Goal: Transaction & Acquisition: Purchase product/service

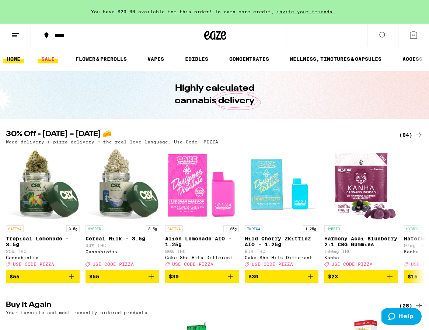
click at [47, 59] on link "SALE" at bounding box center [48, 59] width 21 height 9
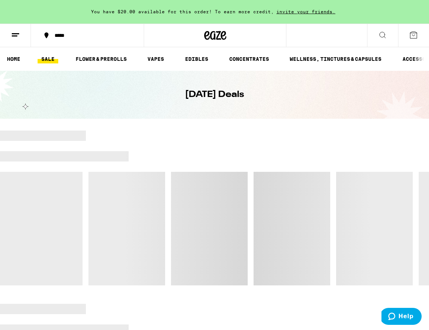
click at [65, 37] on div "*****" at bounding box center [92, 35] width 82 height 5
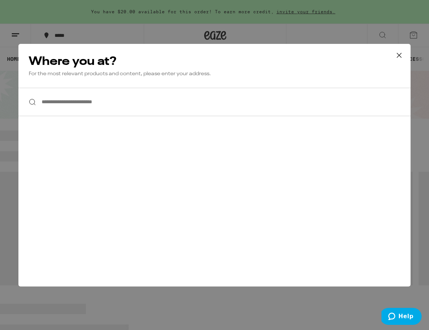
click at [82, 102] on input "**********" at bounding box center [214, 102] width 392 height 28
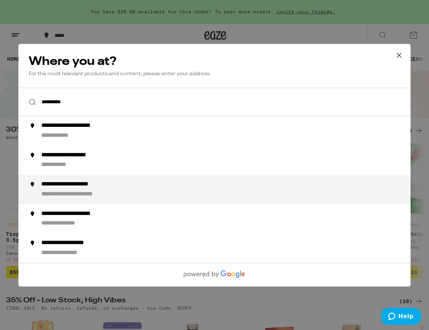
click at [72, 185] on div "**********" at bounding box center [81, 185] width 80 height 8
type input "**********"
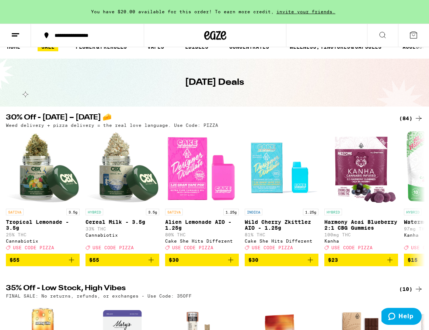
scroll to position [14, 0]
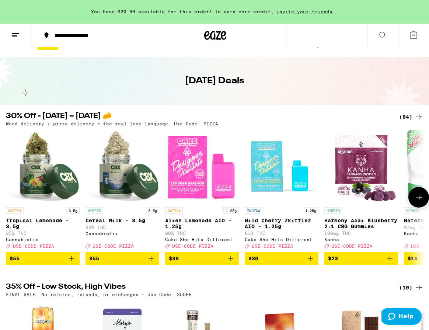
click at [417, 200] on icon at bounding box center [419, 197] width 6 height 5
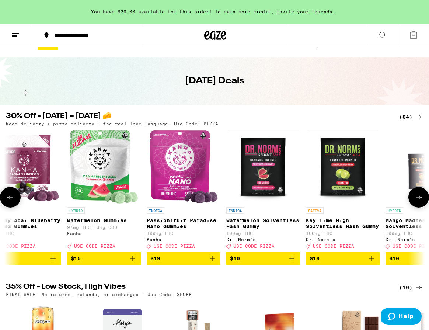
click at [417, 200] on icon at bounding box center [419, 197] width 6 height 5
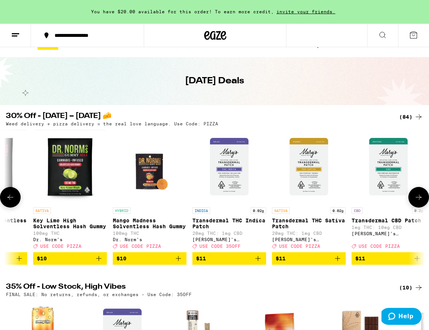
scroll to position [0, 674]
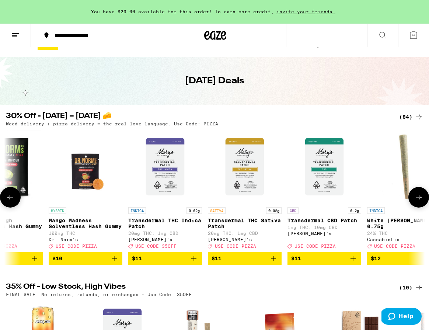
click at [417, 199] on icon at bounding box center [418, 197] width 9 height 9
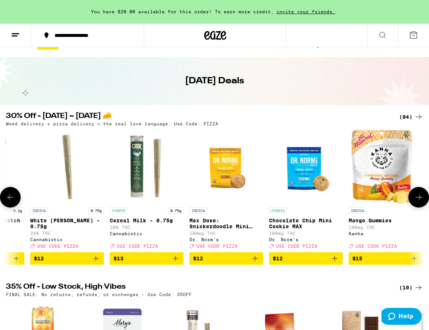
click at [417, 199] on icon at bounding box center [418, 197] width 9 height 9
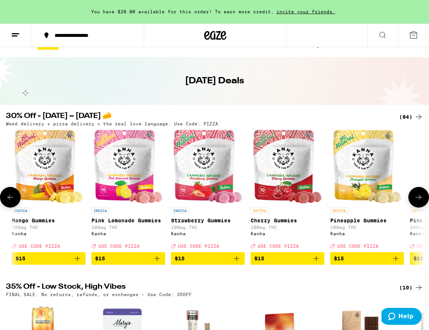
click at [417, 199] on icon at bounding box center [418, 197] width 9 height 9
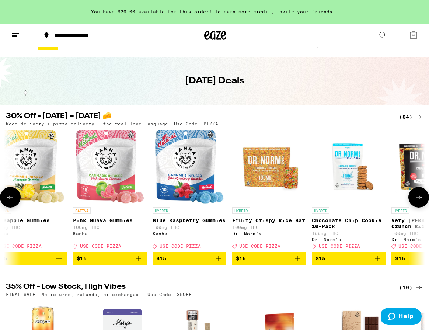
click at [417, 199] on icon at bounding box center [418, 197] width 9 height 9
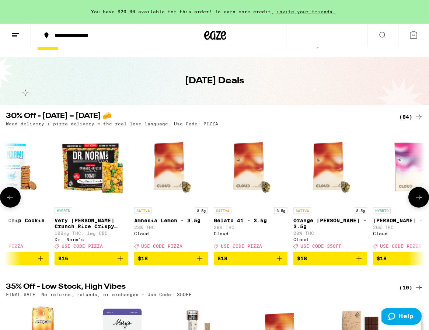
click at [417, 199] on icon at bounding box center [418, 197] width 9 height 9
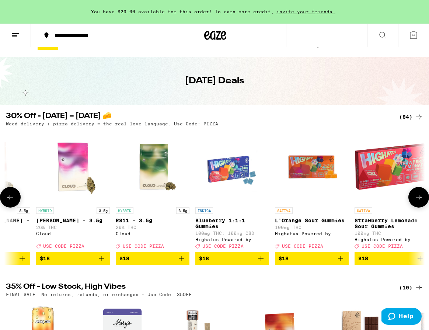
click at [417, 199] on icon at bounding box center [418, 197] width 9 height 9
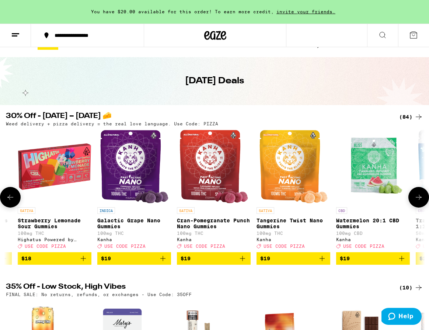
click at [417, 199] on icon at bounding box center [418, 197] width 9 height 9
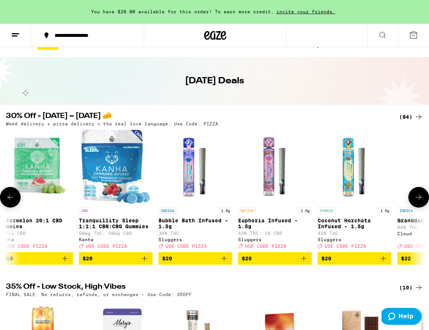
click at [417, 199] on icon at bounding box center [418, 197] width 9 height 9
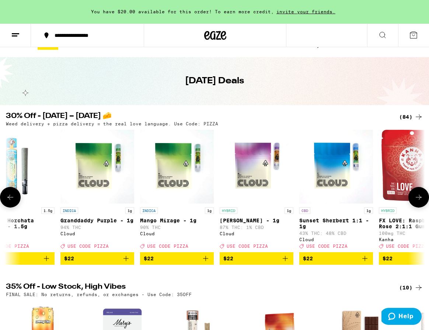
click at [417, 199] on icon at bounding box center [418, 197] width 9 height 9
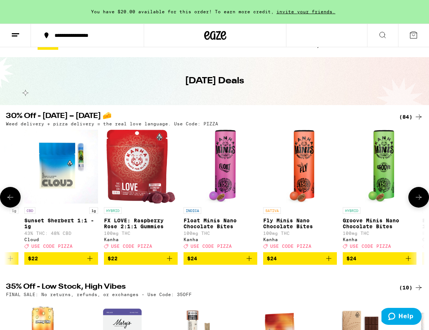
click at [417, 199] on icon at bounding box center [418, 197] width 9 height 9
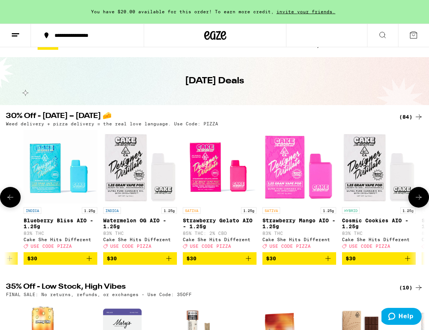
click at [417, 199] on icon at bounding box center [418, 197] width 9 height 9
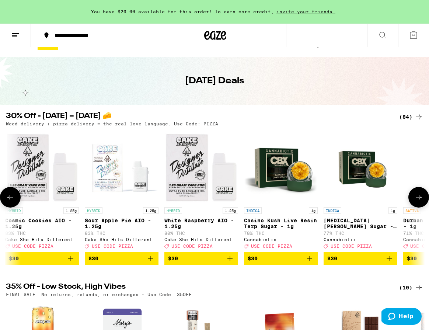
click at [417, 199] on icon at bounding box center [418, 197] width 9 height 9
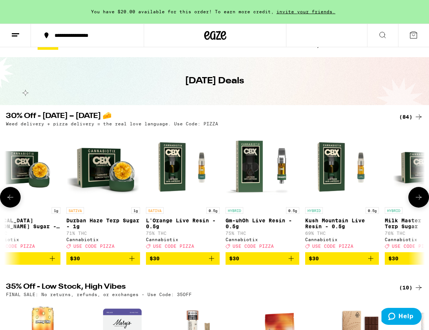
click at [417, 199] on icon at bounding box center [418, 197] width 9 height 9
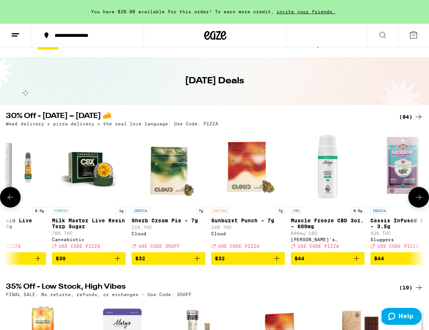
click at [417, 199] on icon at bounding box center [418, 197] width 9 height 9
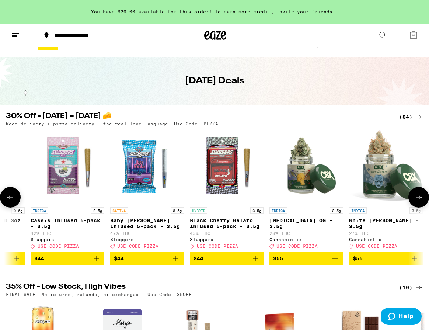
scroll to position [0, 5392]
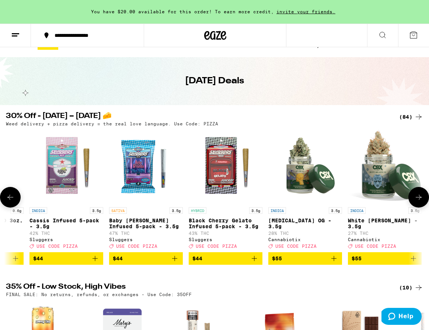
click at [13, 200] on icon at bounding box center [10, 197] width 9 height 9
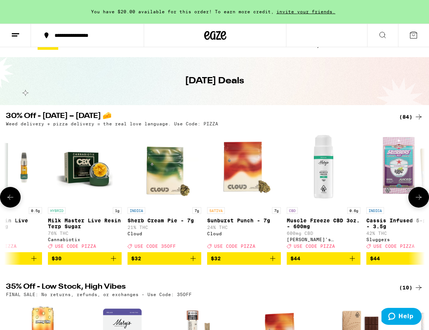
click at [13, 200] on icon at bounding box center [10, 197] width 9 height 9
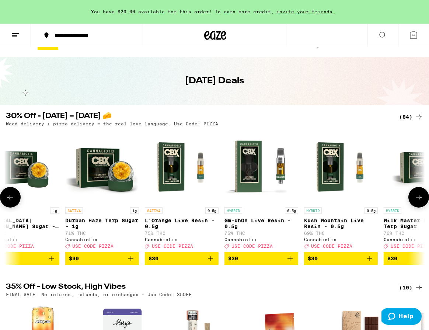
scroll to position [0, 4718]
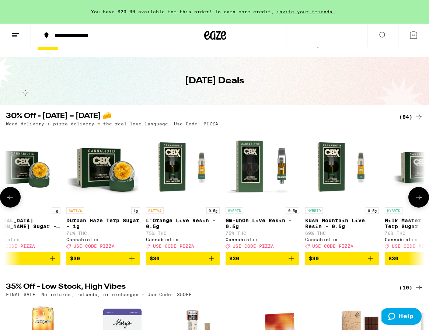
click at [13, 200] on icon at bounding box center [10, 197] width 9 height 9
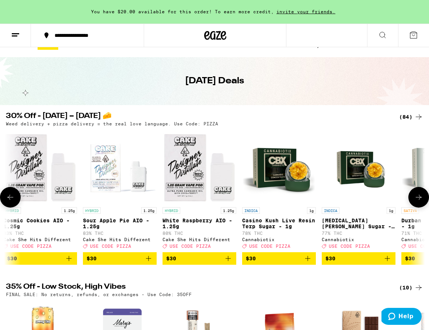
scroll to position [0, 4381]
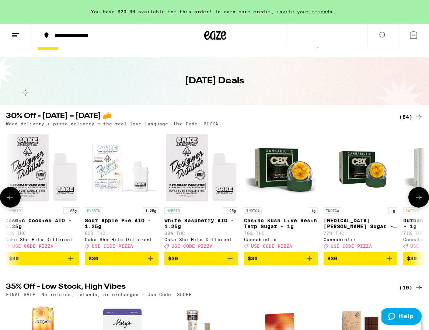
click at [417, 195] on button at bounding box center [419, 197] width 21 height 21
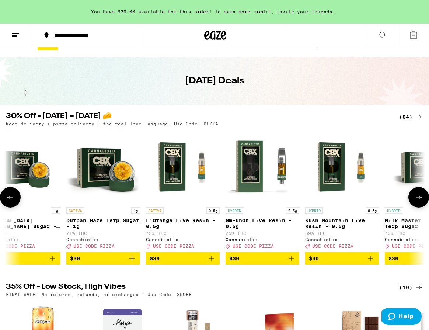
click at [417, 195] on button at bounding box center [419, 197] width 21 height 21
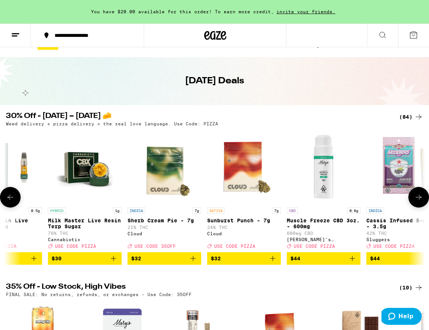
click at [417, 195] on button at bounding box center [419, 197] width 21 height 21
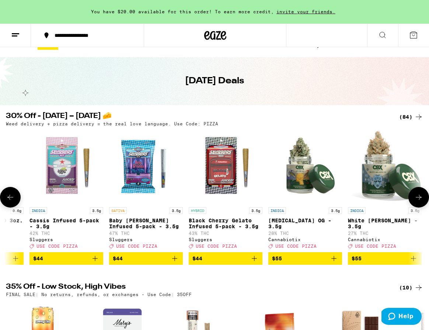
click at [417, 195] on button at bounding box center [419, 197] width 21 height 21
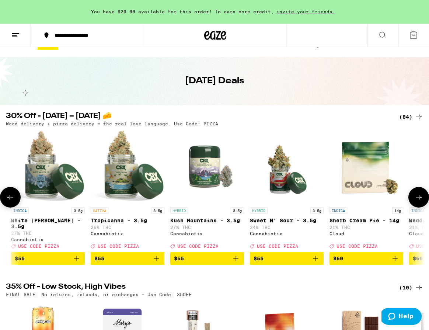
click at [417, 195] on button at bounding box center [419, 197] width 21 height 21
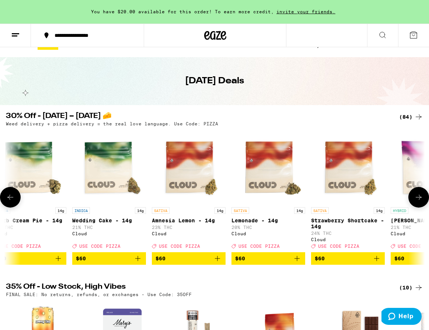
click at [417, 195] on button at bounding box center [419, 197] width 21 height 21
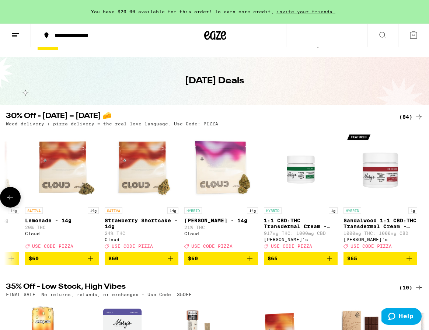
click at [417, 195] on div at bounding box center [419, 197] width 21 height 21
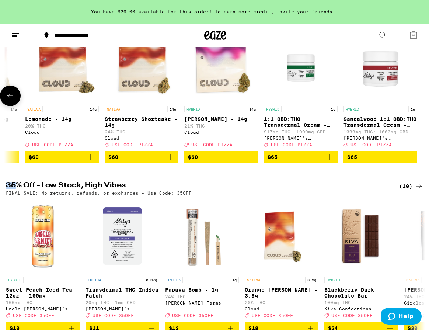
scroll to position [243, 0]
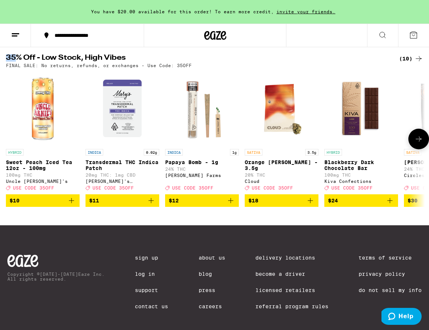
click at [420, 143] on icon at bounding box center [418, 139] width 9 height 9
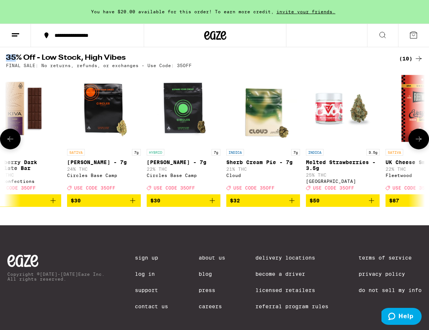
click at [420, 143] on icon at bounding box center [418, 139] width 9 height 9
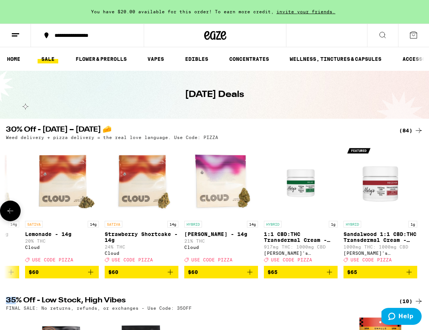
scroll to position [0, 0]
click at [157, 60] on link "VAPES" at bounding box center [156, 59] width 24 height 9
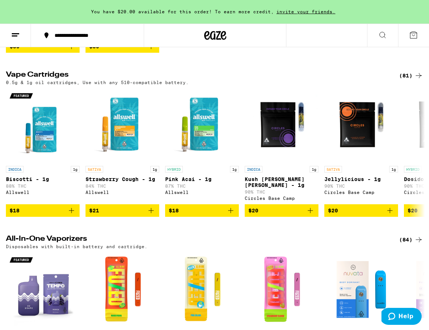
scroll to position [389, 0]
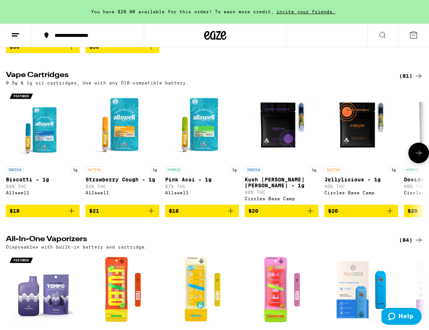
click at [415, 157] on icon at bounding box center [418, 153] width 9 height 9
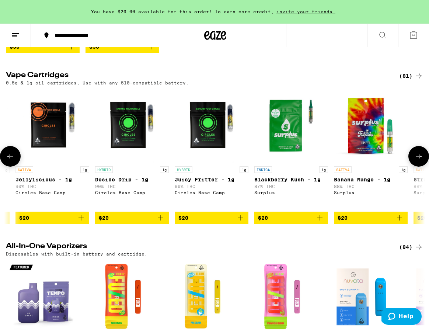
scroll to position [0, 337]
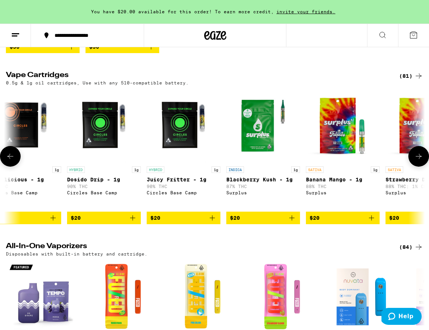
click at [421, 161] on icon at bounding box center [418, 156] width 9 height 9
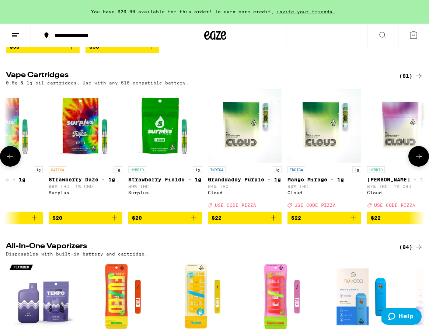
click at [421, 161] on icon at bounding box center [418, 156] width 9 height 9
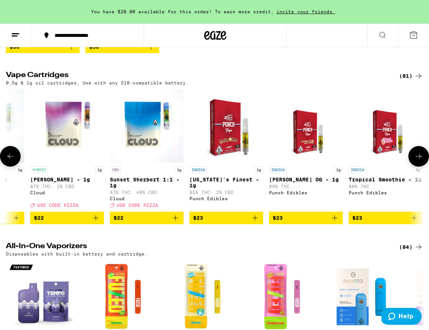
click at [421, 161] on icon at bounding box center [418, 156] width 9 height 9
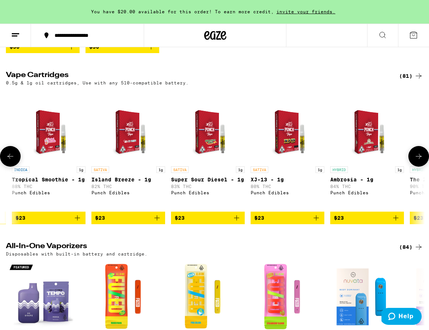
click at [421, 161] on icon at bounding box center [418, 156] width 9 height 9
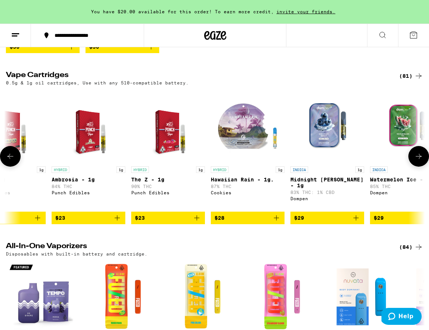
scroll to position [0, 1685]
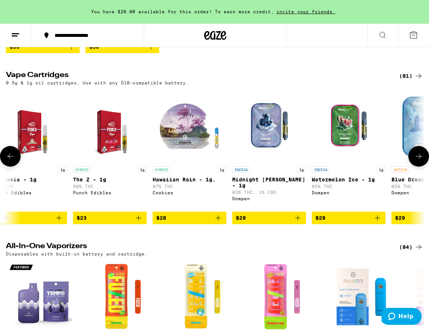
click at [421, 161] on icon at bounding box center [418, 156] width 9 height 9
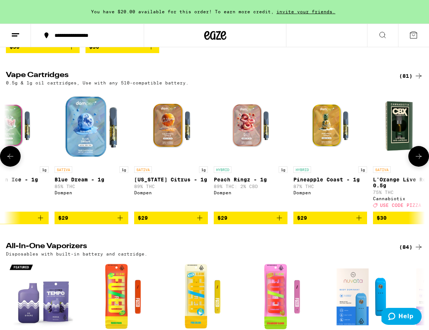
click at [421, 161] on icon at bounding box center [418, 156] width 9 height 9
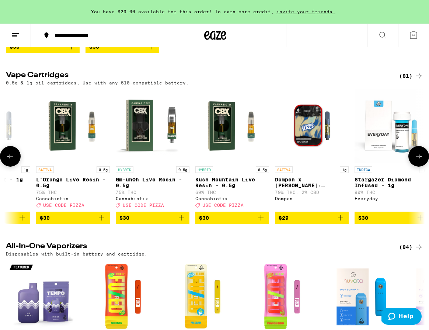
click at [421, 161] on icon at bounding box center [418, 156] width 9 height 9
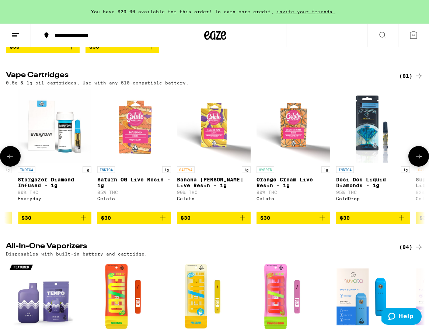
click at [421, 161] on icon at bounding box center [418, 156] width 9 height 9
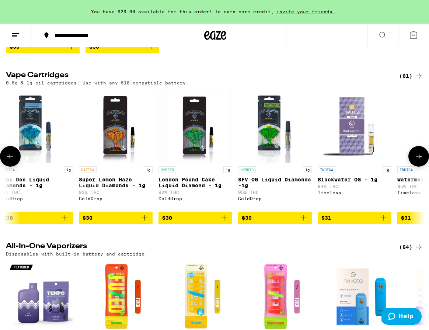
click at [421, 161] on icon at bounding box center [418, 156] width 9 height 9
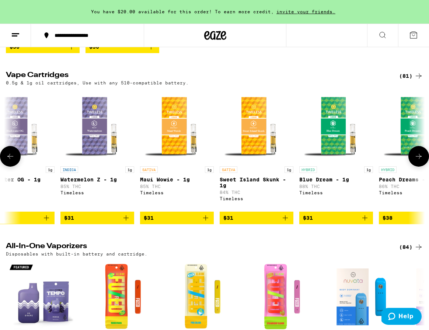
click at [421, 161] on icon at bounding box center [418, 156] width 9 height 9
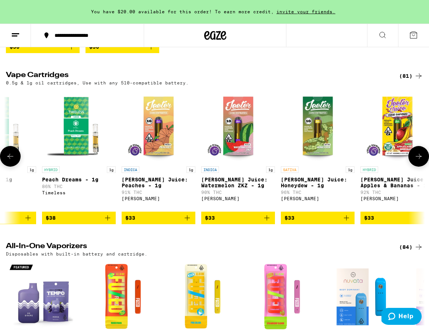
click at [421, 161] on icon at bounding box center [418, 156] width 9 height 9
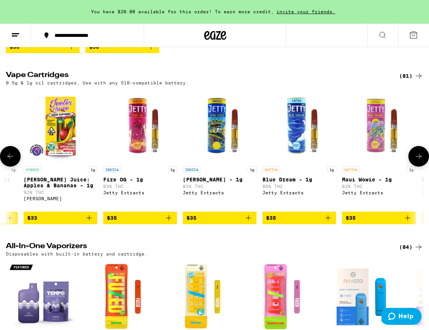
click at [421, 161] on icon at bounding box center [418, 156] width 9 height 9
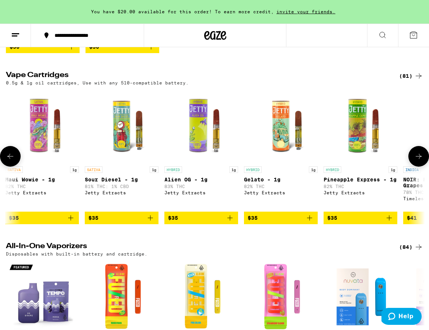
click at [421, 161] on icon at bounding box center [418, 156] width 9 height 9
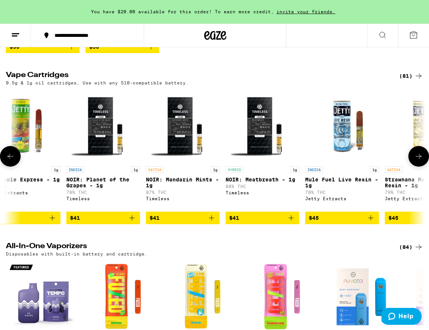
click at [421, 161] on icon at bounding box center [418, 156] width 9 height 9
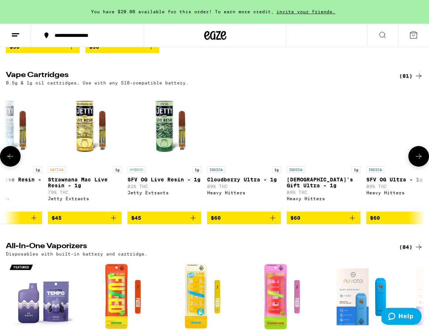
click at [421, 161] on icon at bounding box center [418, 156] width 9 height 9
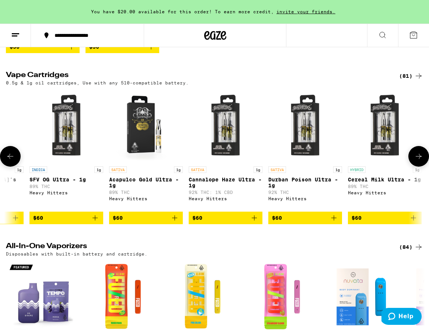
click at [421, 161] on icon at bounding box center [418, 156] width 9 height 9
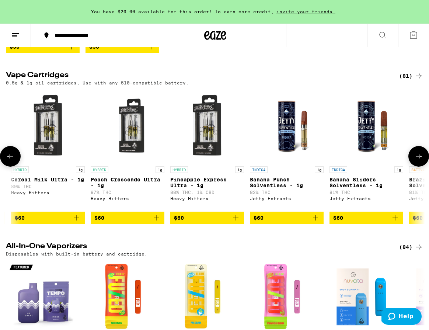
click at [421, 161] on icon at bounding box center [418, 156] width 9 height 9
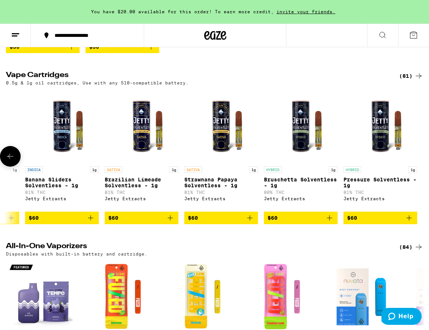
click at [421, 167] on div at bounding box center [419, 156] width 21 height 21
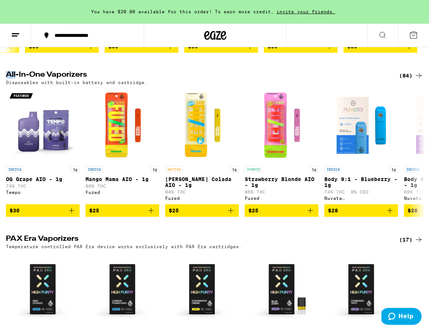
scroll to position [562, 0]
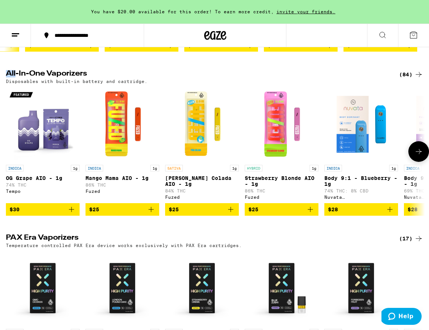
click at [417, 156] on icon at bounding box center [418, 151] width 9 height 9
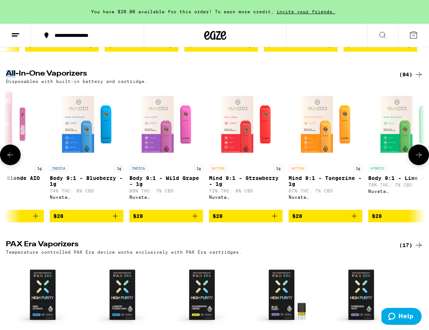
scroll to position [0, 337]
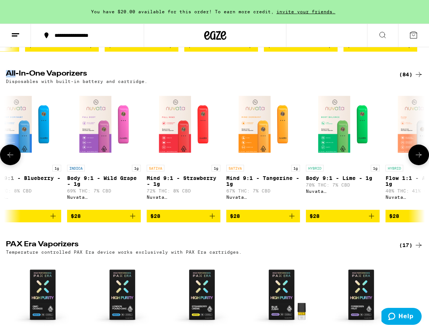
click at [417, 165] on button at bounding box center [419, 155] width 21 height 21
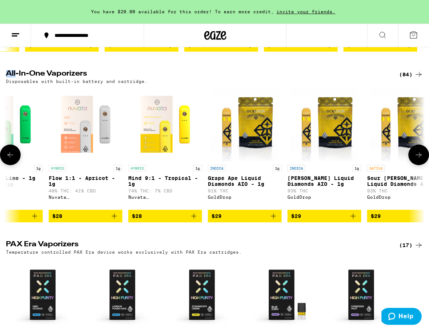
click at [417, 165] on button at bounding box center [419, 155] width 21 height 21
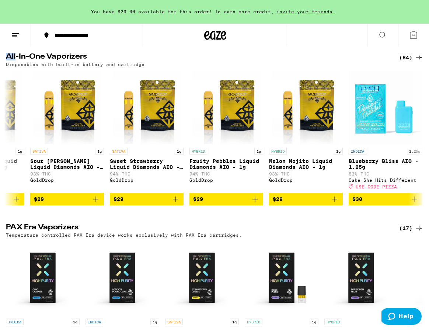
scroll to position [580, 0]
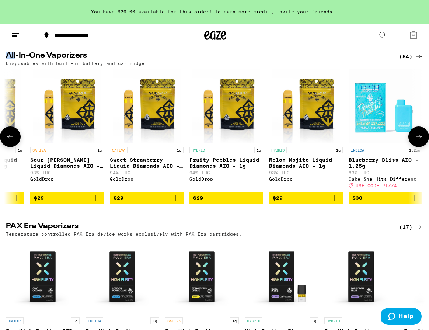
click at [420, 141] on icon at bounding box center [418, 136] width 9 height 9
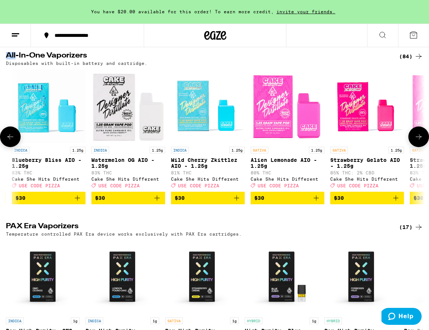
click at [420, 141] on icon at bounding box center [418, 136] width 9 height 9
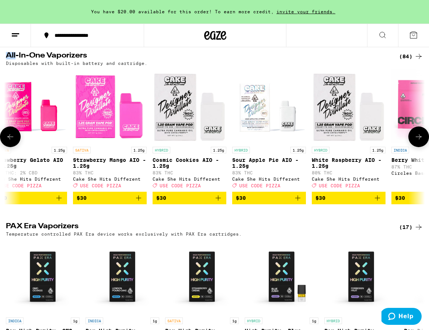
click at [420, 141] on icon at bounding box center [418, 136] width 9 height 9
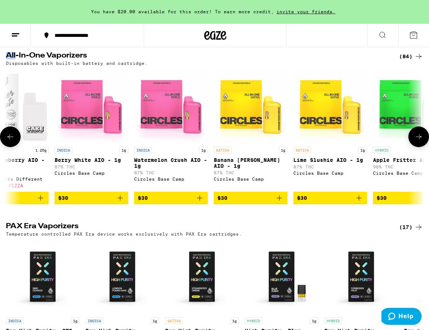
click at [420, 141] on icon at bounding box center [418, 136] width 9 height 9
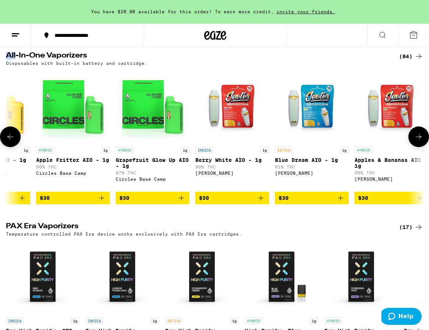
click at [420, 141] on icon at bounding box center [418, 136] width 9 height 9
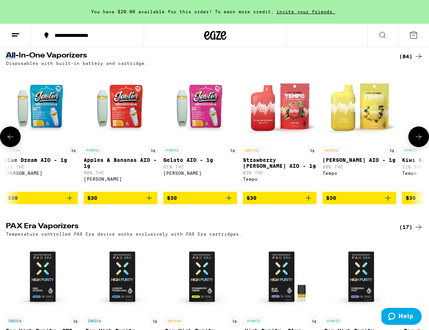
scroll to position [0, 2696]
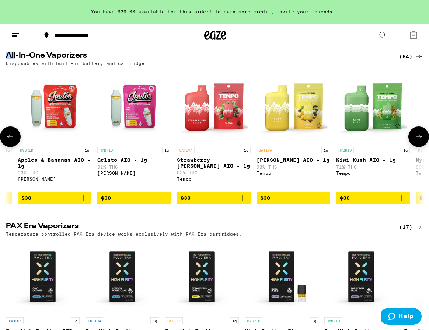
click at [420, 141] on icon at bounding box center [418, 136] width 9 height 9
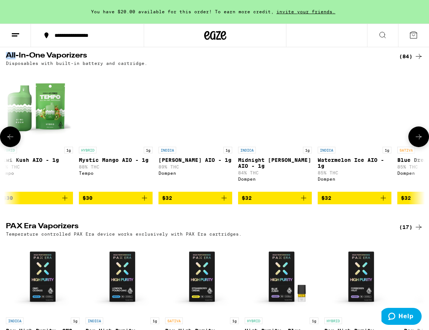
click at [420, 141] on icon at bounding box center [418, 136] width 9 height 9
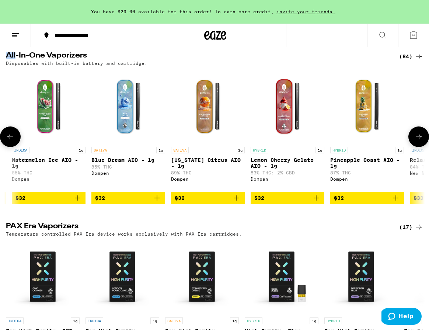
scroll to position [0, 3370]
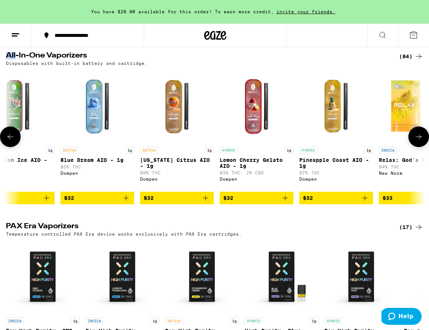
click at [420, 141] on icon at bounding box center [418, 136] width 9 height 9
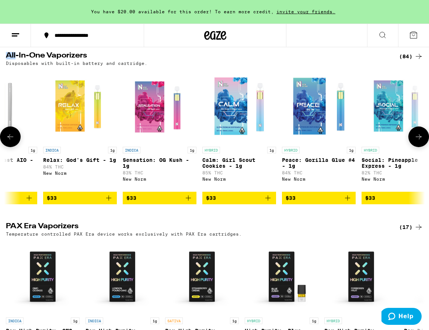
scroll to position [0, 3707]
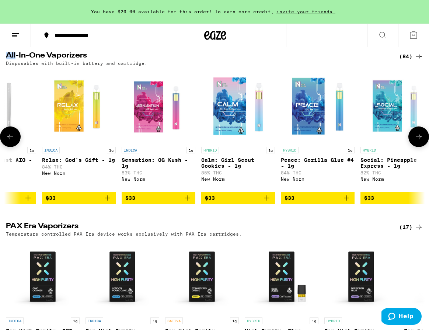
click at [420, 141] on icon at bounding box center [418, 136] width 9 height 9
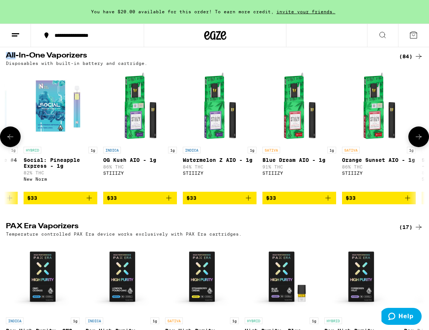
click at [330, 202] on icon "Add to bag" at bounding box center [328, 198] width 9 height 9
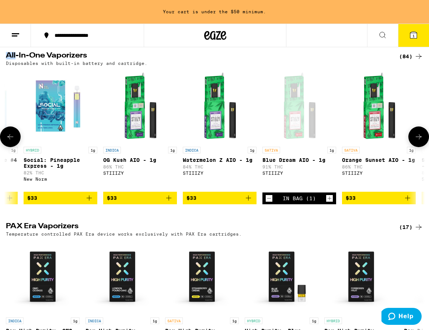
click at [417, 141] on icon at bounding box center [418, 136] width 9 height 9
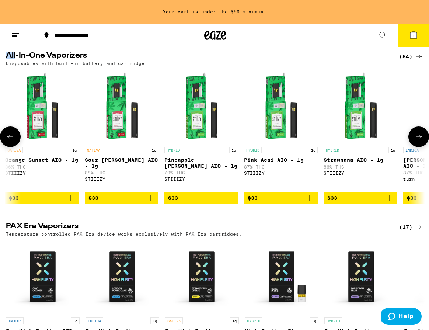
click at [229, 202] on icon "Add to bag" at bounding box center [230, 198] width 9 height 9
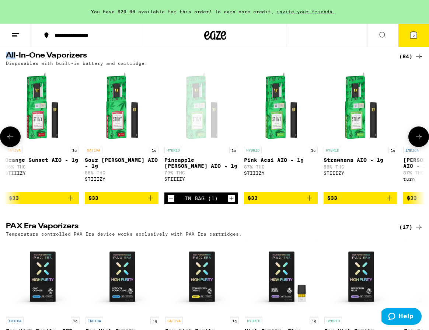
click at [420, 141] on icon at bounding box center [418, 136] width 9 height 9
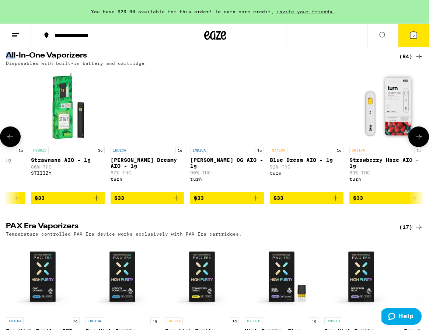
scroll to position [0, 4718]
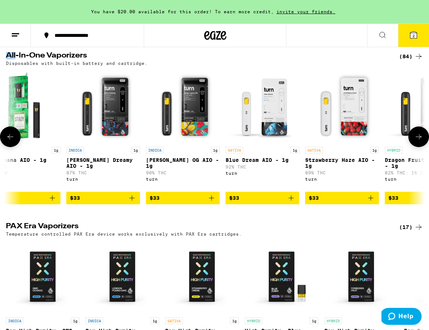
click at [413, 147] on button at bounding box center [419, 136] width 21 height 21
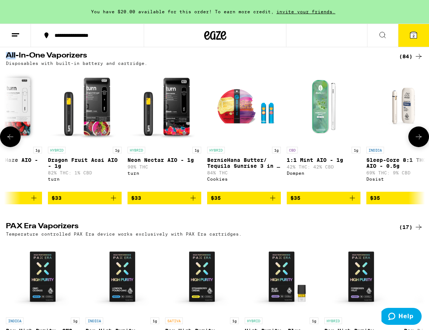
click at [413, 147] on button at bounding box center [419, 136] width 21 height 21
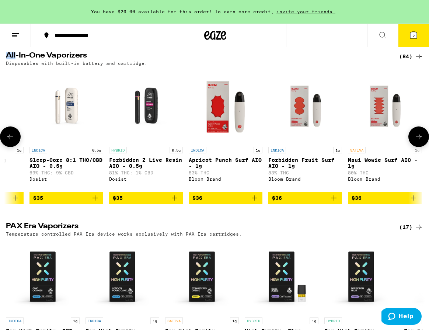
click at [413, 147] on button at bounding box center [419, 136] width 21 height 21
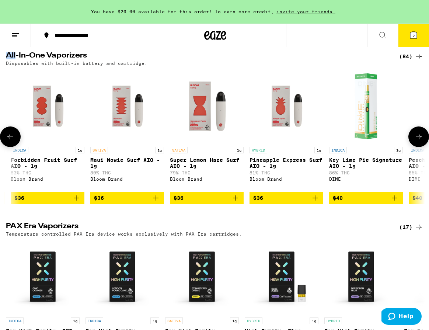
scroll to position [0, 5729]
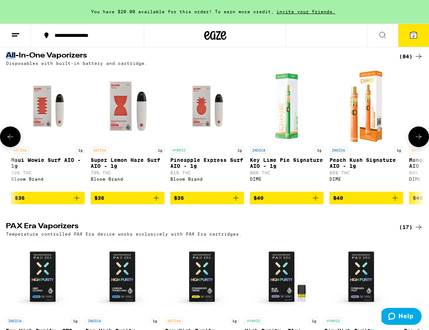
click at [233, 202] on icon "Add to bag" at bounding box center [236, 198] width 9 height 9
